Goal: Check status: Check status

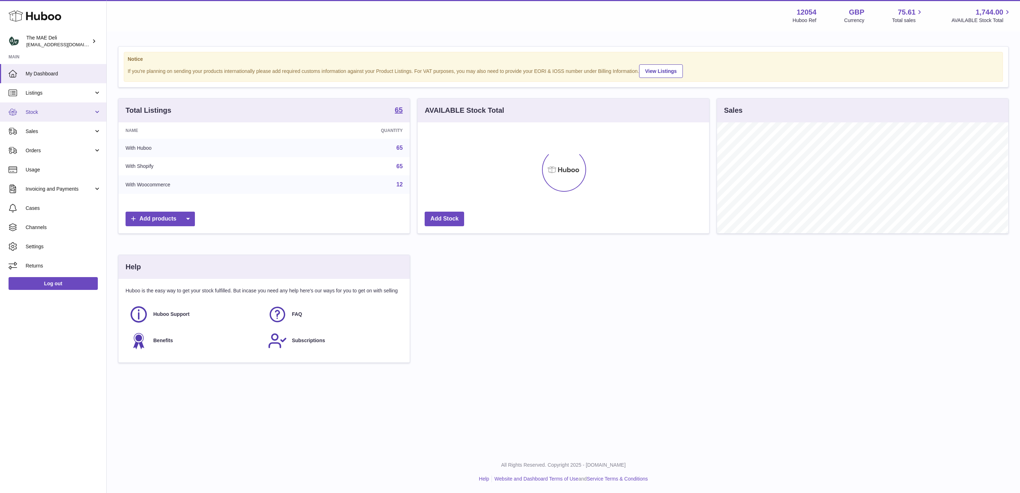
scroll to position [111, 291]
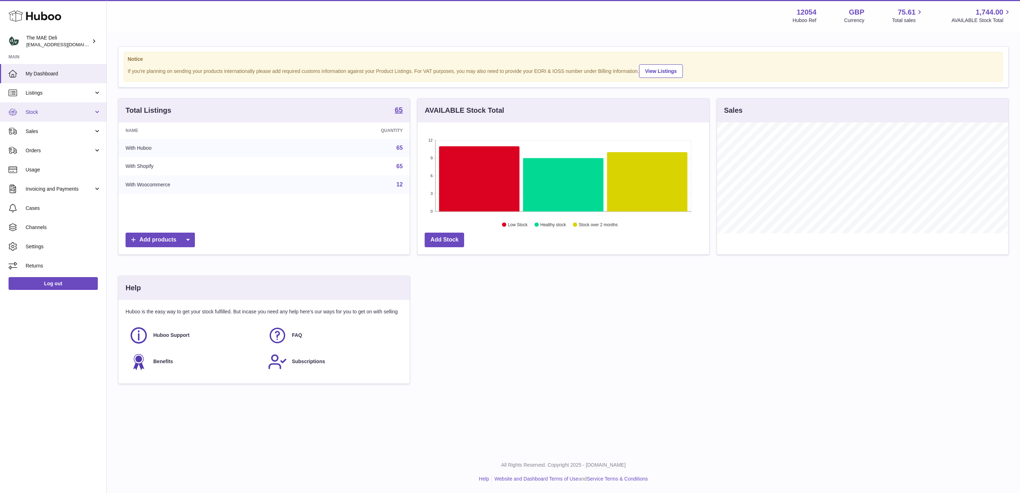
click at [61, 115] on span "Stock" at bounding box center [60, 112] width 68 height 7
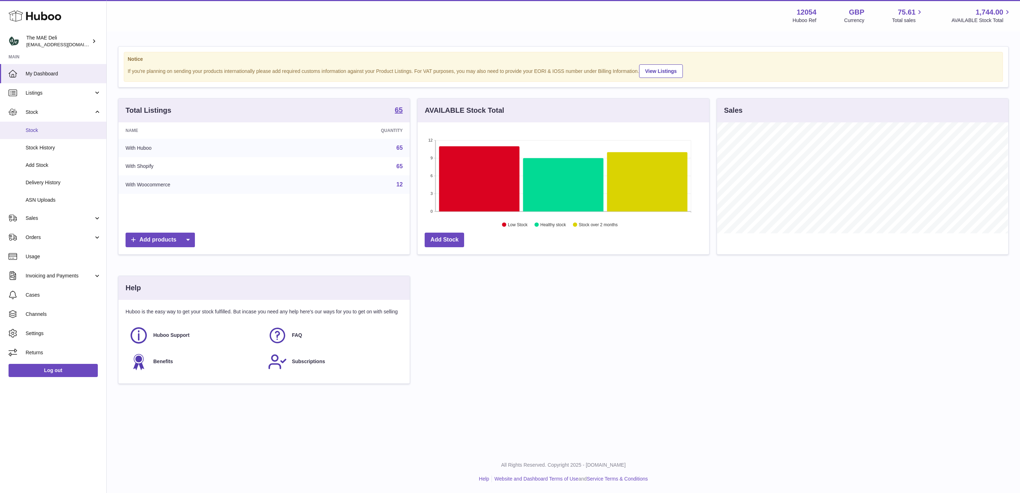
click at [47, 134] on link "Stock" at bounding box center [53, 130] width 106 height 17
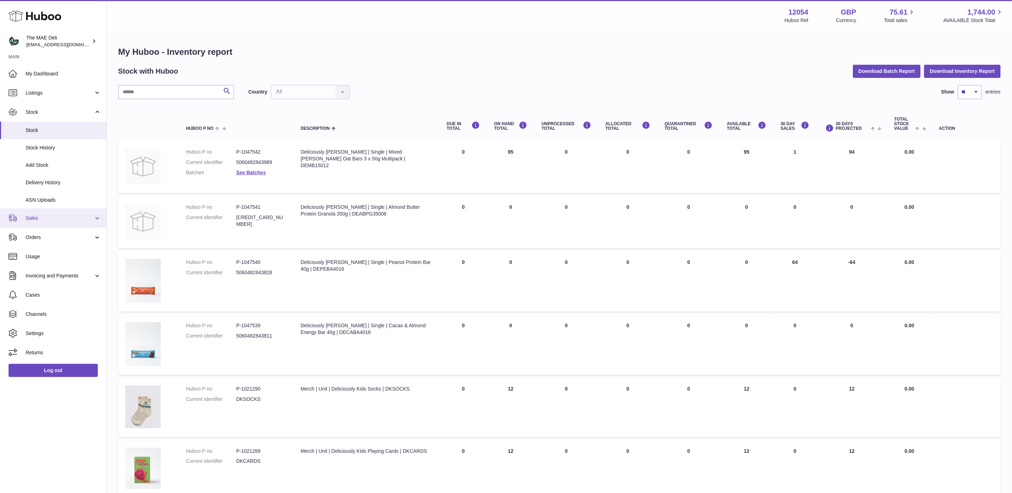
click at [37, 222] on link "Sales" at bounding box center [53, 217] width 106 height 19
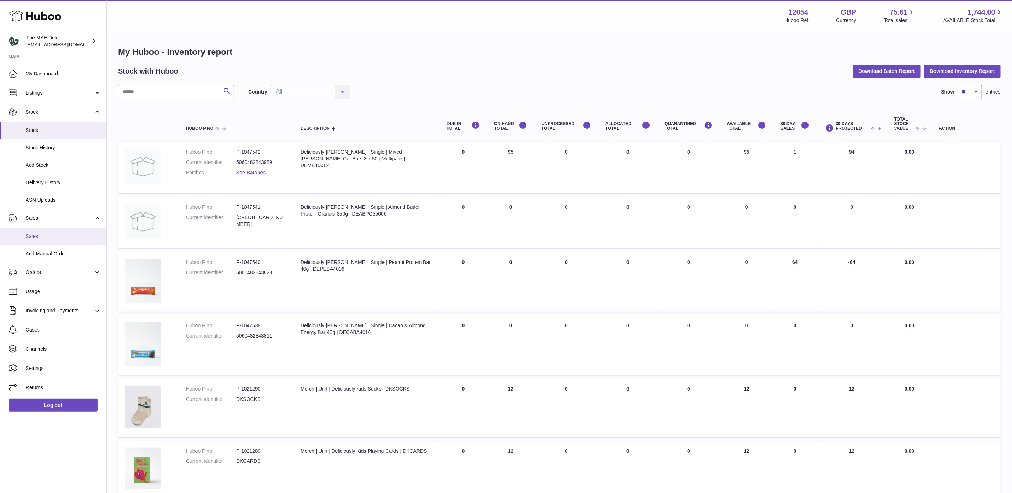
click at [36, 233] on span "Sales" at bounding box center [63, 236] width 75 height 7
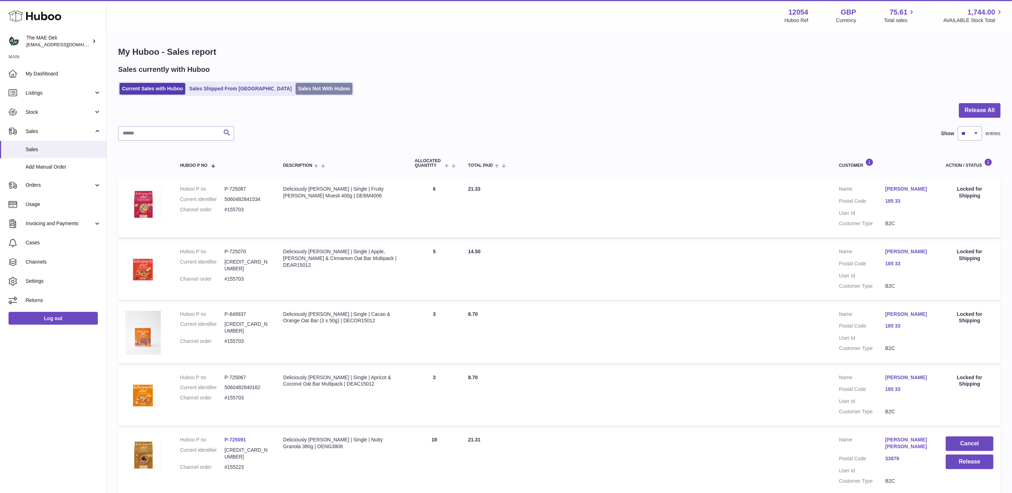
click at [296, 86] on link "Sales Not With Huboo" at bounding box center [324, 89] width 57 height 12
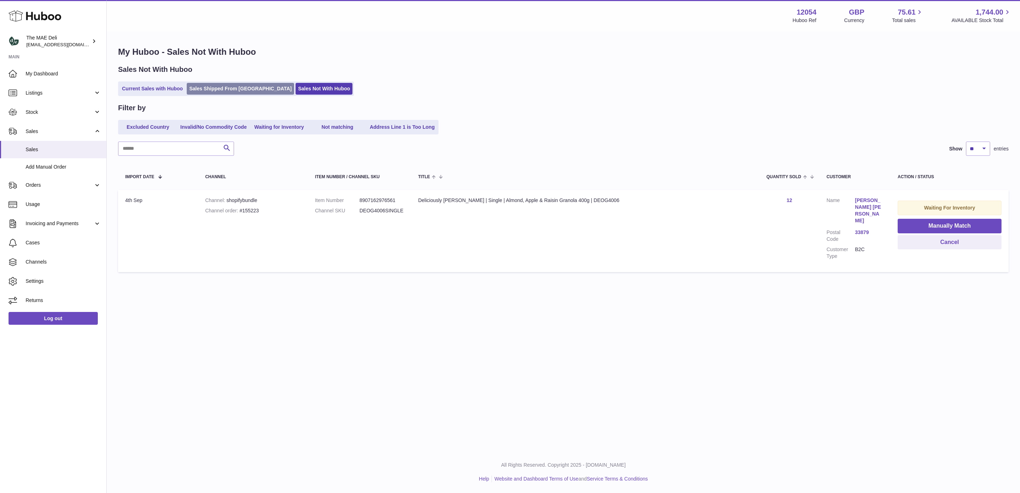
click at [215, 90] on link "Sales Shipped From [GEOGRAPHIC_DATA]" at bounding box center [240, 89] width 107 height 12
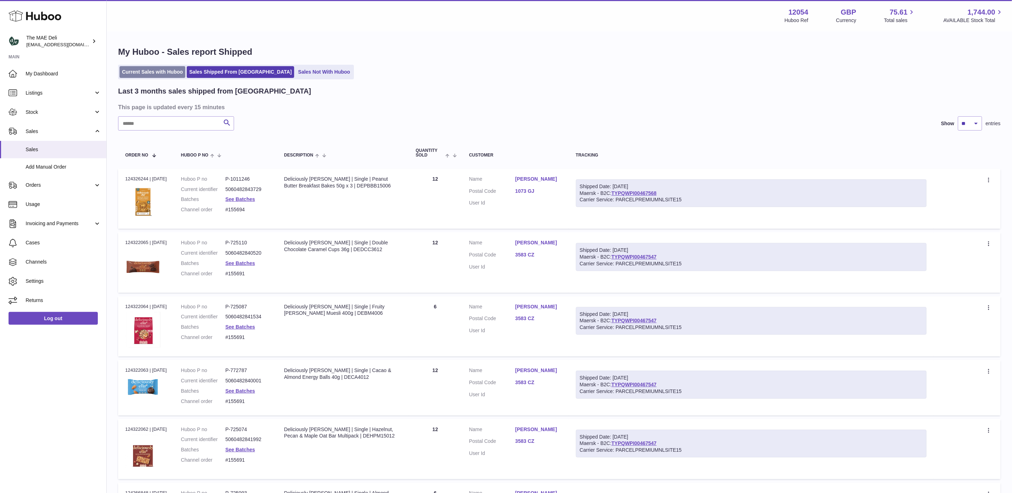
click at [169, 72] on link "Current Sales with Huboo" at bounding box center [153, 72] width 66 height 12
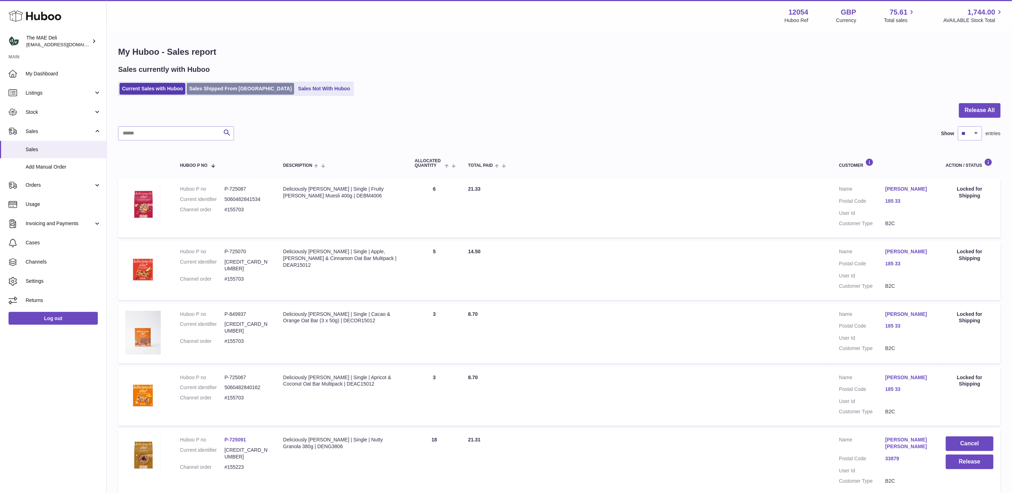
click at [208, 86] on link "Sales Shipped From [GEOGRAPHIC_DATA]" at bounding box center [240, 89] width 107 height 12
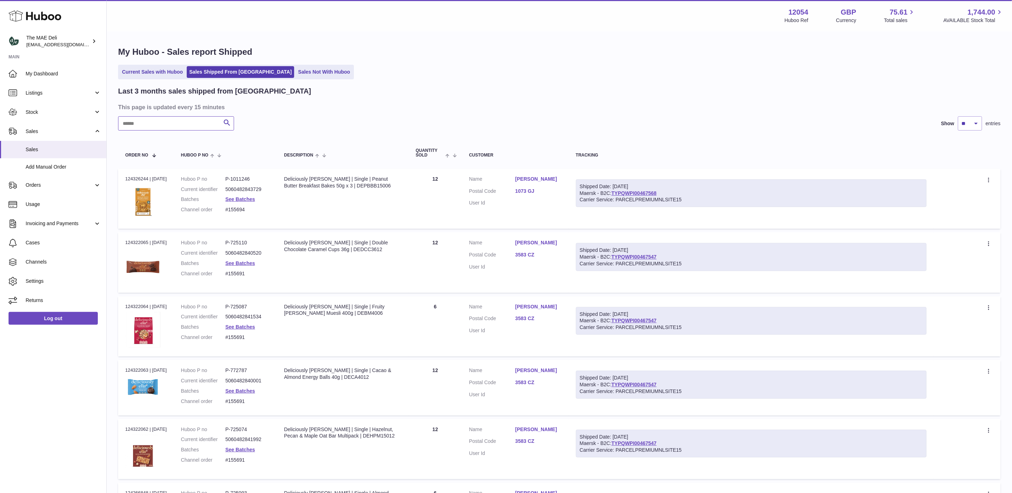
click at [154, 121] on input "text" at bounding box center [176, 123] width 116 height 14
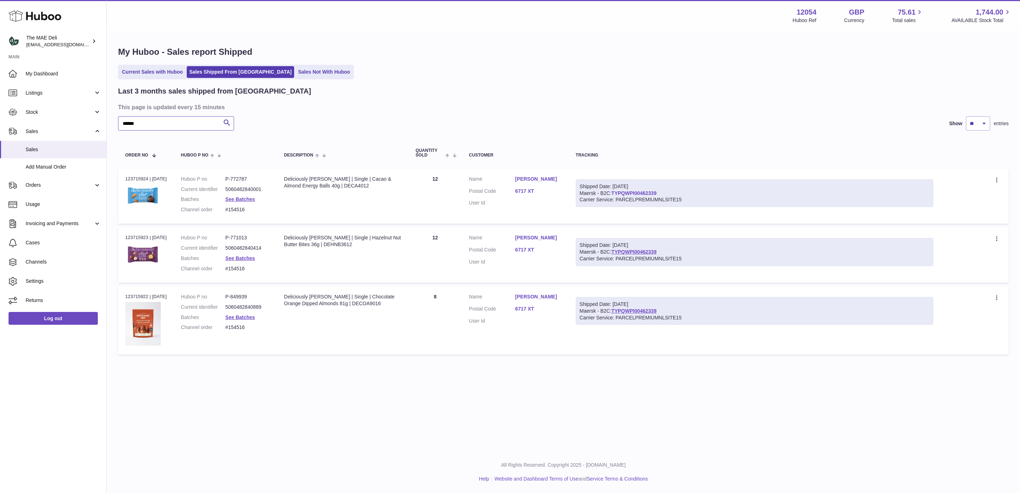
type input "******"
click at [627, 194] on link "TYPQWPI00462339" at bounding box center [634, 193] width 45 height 6
drag, startPoint x: 687, startPoint y: 199, endPoint x: 675, endPoint y: 202, distance: 12.8
click at [675, 202] on div "Carrier Service: PARCELPREMIUMNLSITE15" at bounding box center [755, 199] width 350 height 7
click at [676, 205] on div "Shipped Date: 29th Aug 2025 Maersk - B2C: TYPQWPI00462339 Carrier Service: PARC…" at bounding box center [755, 193] width 358 height 28
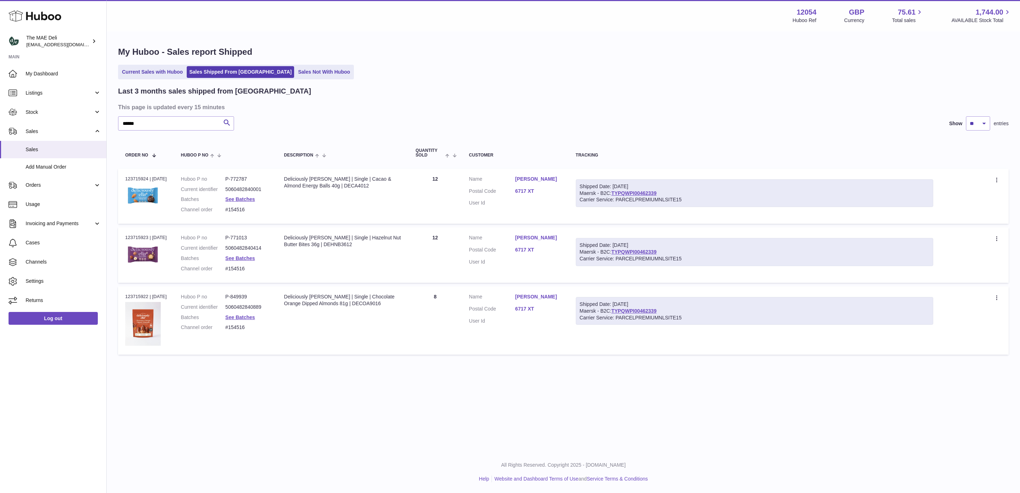
click at [239, 210] on dd "#154516" at bounding box center [248, 209] width 44 height 7
copy dd "154516"
click at [264, 210] on dd "#154516" at bounding box center [248, 209] width 44 height 7
drag, startPoint x: 258, startPoint y: 207, endPoint x: 223, endPoint y: 213, distance: 35.7
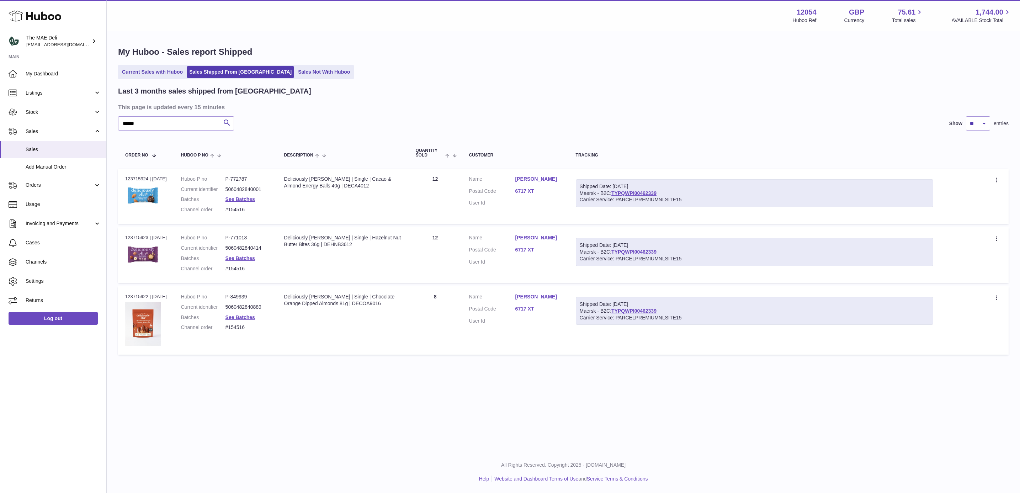
click at [223, 213] on dl "Huboo P no P-772787 Current identifier 5060482840001 Batches See Batches Channe…" at bounding box center [225, 196] width 89 height 41
copy dl "#154516"
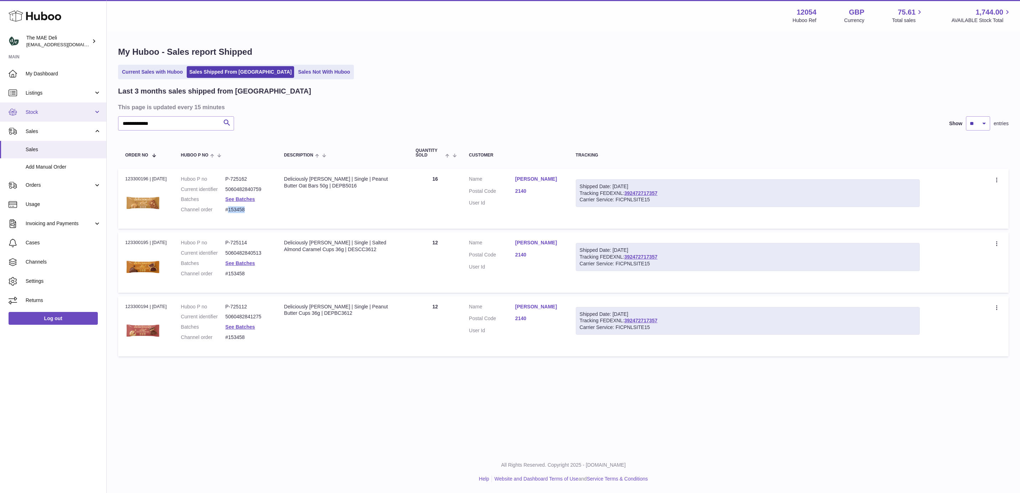
click at [57, 106] on link "Stock" at bounding box center [53, 111] width 106 height 19
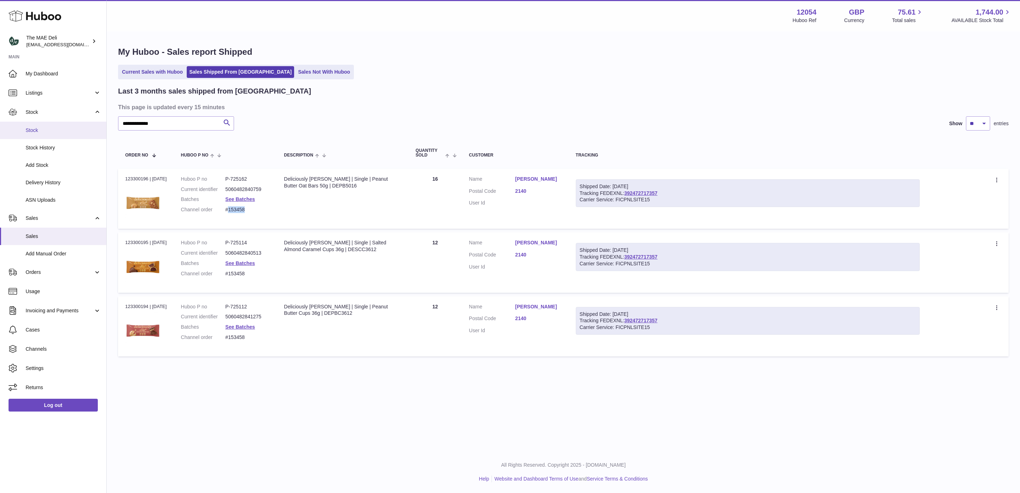
click at [52, 126] on link "Stock" at bounding box center [53, 130] width 106 height 17
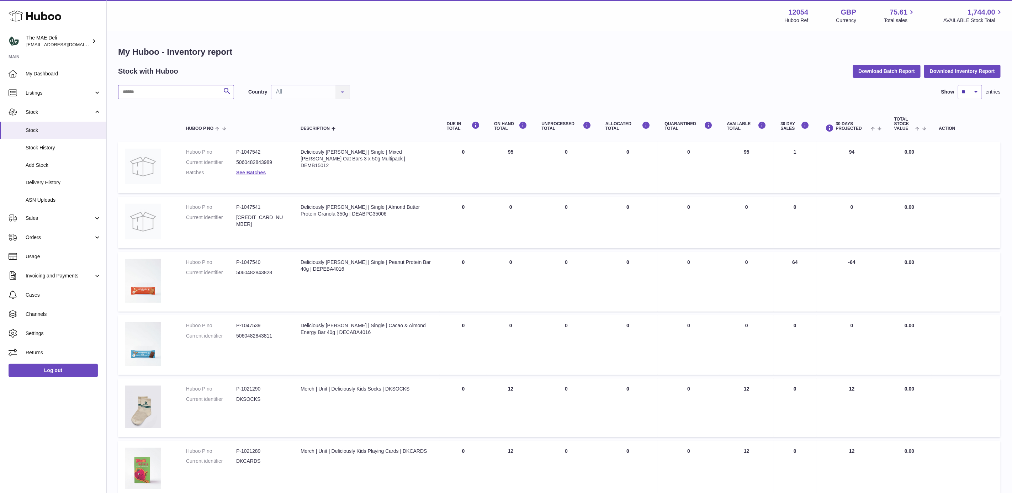
click at [170, 99] on input "text" at bounding box center [176, 92] width 116 height 14
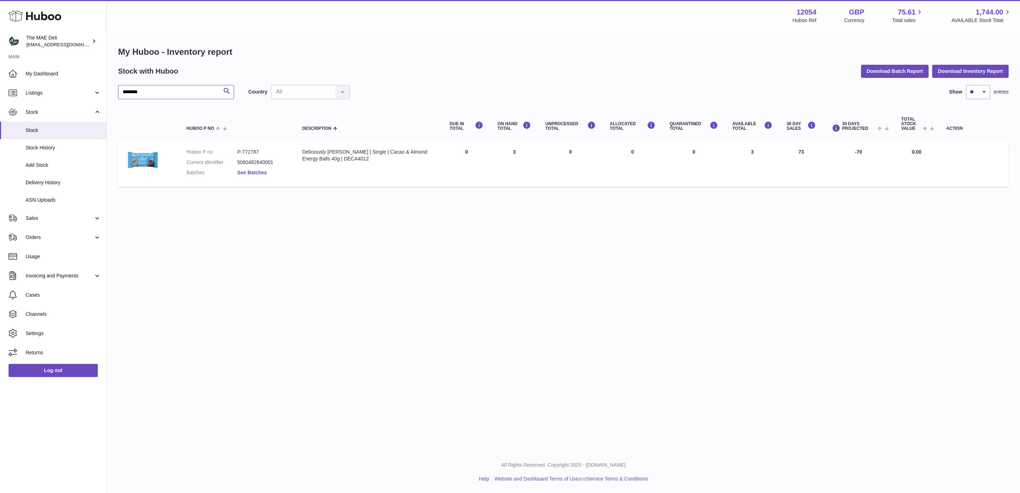
type input "********"
click at [259, 172] on link "See Batches" at bounding box center [252, 173] width 30 height 6
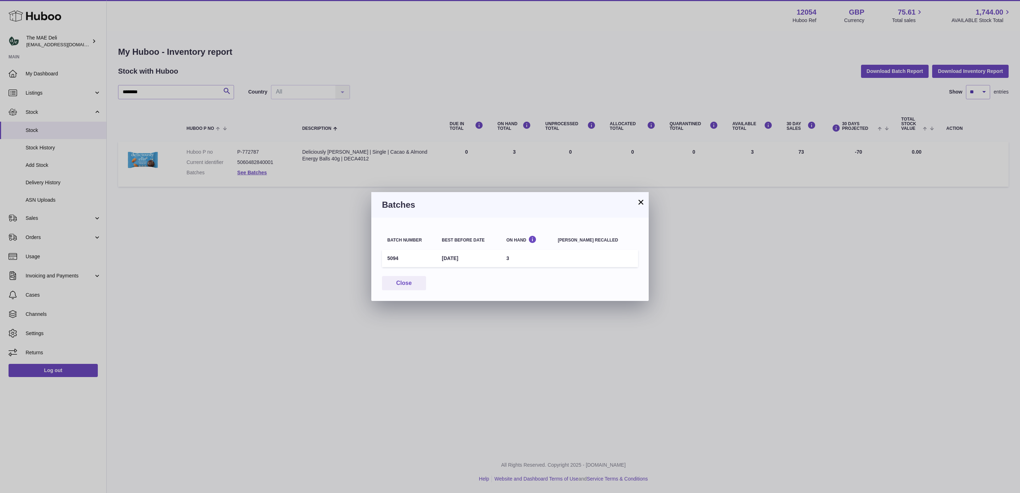
click at [640, 204] on button "×" at bounding box center [641, 202] width 9 height 9
